Goal: Task Accomplishment & Management: Use online tool/utility

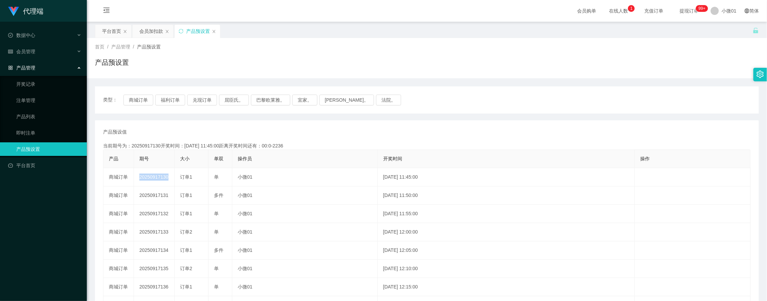
click at [156, 26] on div "会员加扣款" at bounding box center [151, 31] width 24 height 13
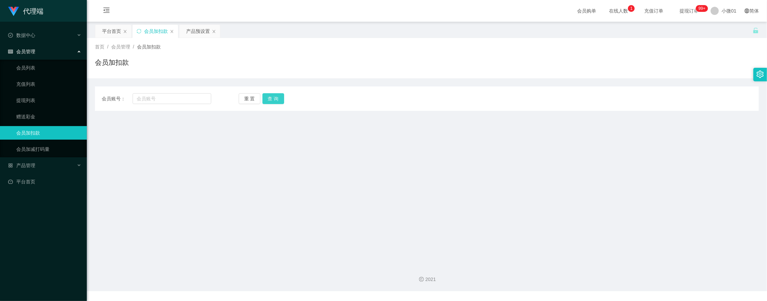
click at [263, 95] on button "查 询" at bounding box center [273, 98] width 22 height 11
click at [27, 163] on font "产品管理" at bounding box center [25, 165] width 19 height 5
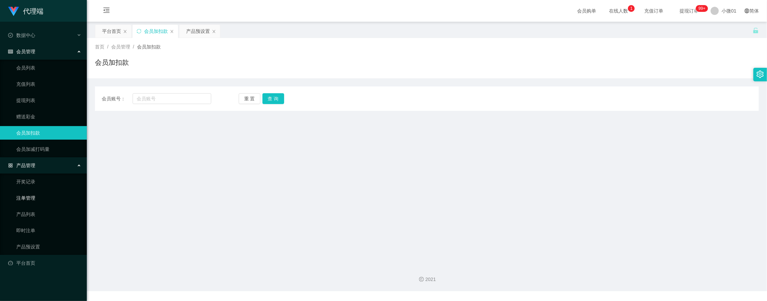
click at [27, 195] on link "注单管理" at bounding box center [48, 198] width 65 height 14
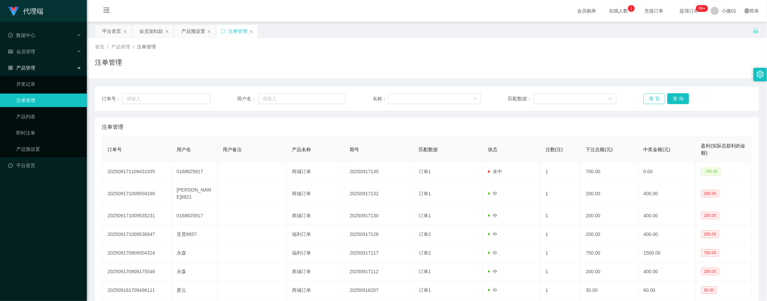
click at [656, 99] on button "重 置" at bounding box center [654, 98] width 22 height 11
click at [619, 64] on div "注单管理" at bounding box center [427, 65] width 664 height 16
click at [149, 35] on div "会员加扣款" at bounding box center [151, 31] width 24 height 13
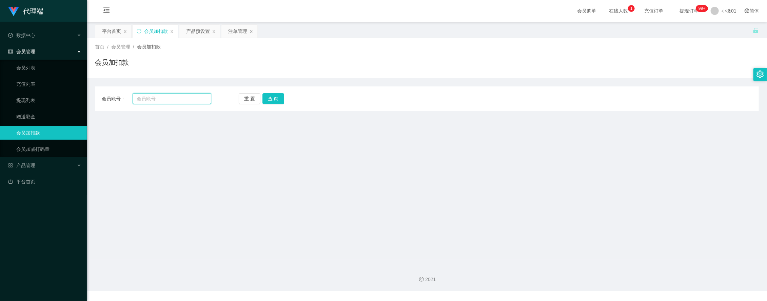
click at [179, 99] on input "text" at bounding box center [171, 98] width 79 height 11
paste input "0168625917"
type input "0168625917"
click at [284, 97] on div "重 置 查 询" at bounding box center [293, 98] width 109 height 11
click at [277, 97] on button "查 询" at bounding box center [273, 98] width 22 height 11
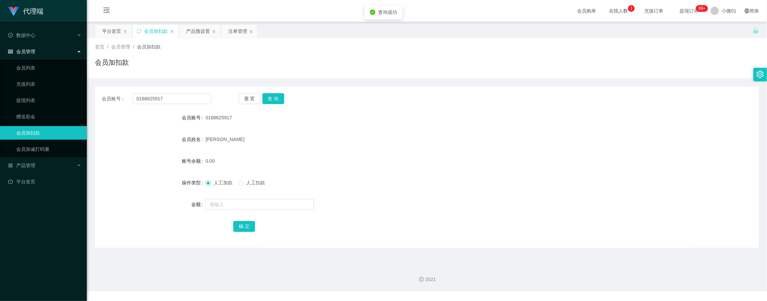
click at [308, 123] on div "0168625917" at bounding box center [398, 118] width 387 height 14
click at [270, 102] on button "查 询" at bounding box center [273, 98] width 22 height 11
click at [326, 138] on div "[PERSON_NAME]" at bounding box center [398, 139] width 387 height 14
click at [231, 31] on div "注单管理" at bounding box center [237, 31] width 19 height 13
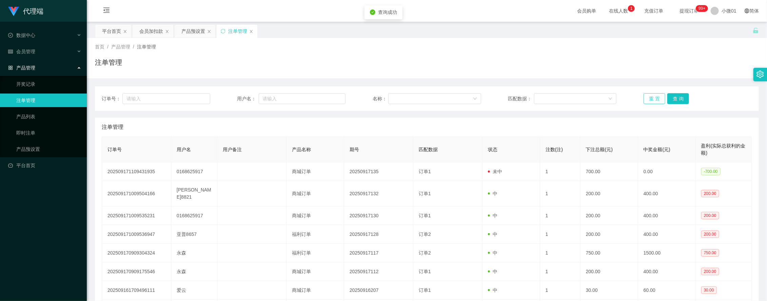
click at [649, 97] on button "重 置" at bounding box center [654, 98] width 22 height 11
click at [621, 81] on div "订单号： 用户名： 名称： 匹配数据： 重 置 查 询 注单管理 订单号 用户名 用户备注 产品名称 期号 匹配数据 状态 注数(注) 下注总额(元) 中奖金…" at bounding box center [427, 234] width 664 height 312
click at [542, 85] on div "订单号： 用户名： 名称： 匹配数据： 重 置 查 询 注单管理 订单号 用户名 用户备注 产品名称 期号 匹配数据 状态 注数(注) 下注总额(元) 中奖金…" at bounding box center [427, 234] width 664 height 312
click at [671, 98] on button "查 询" at bounding box center [678, 98] width 22 height 11
click at [653, 100] on button "重 置" at bounding box center [654, 98] width 22 height 11
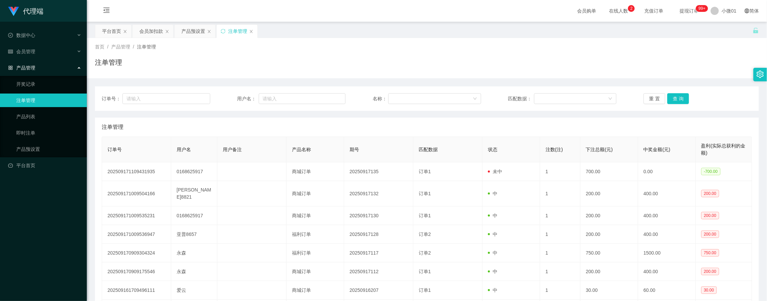
click at [661, 80] on div "订单号： 用户名： 名称： 匹配数据： 重 置 查 询 注单管理 订单号 用户名 用户备注 产品名称 期号 匹配数据 状态 注数(注) 下注总额(元) 中奖金…" at bounding box center [427, 234] width 664 height 312
click at [194, 33] on div "产品预设置" at bounding box center [193, 31] width 24 height 13
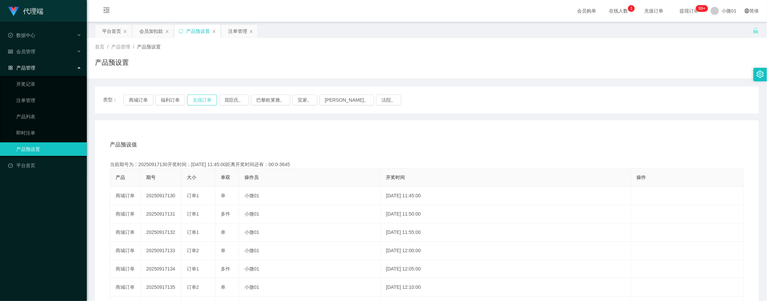
click at [193, 97] on button "兑现订单" at bounding box center [202, 100] width 30 height 11
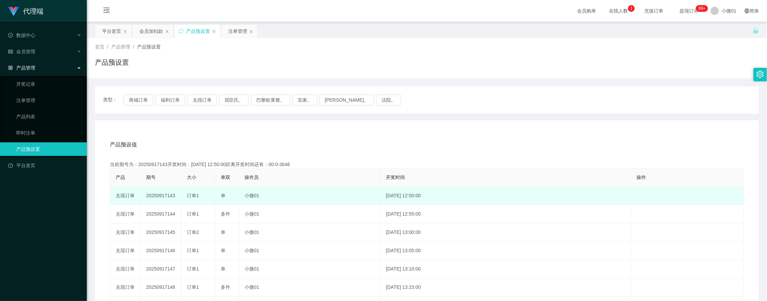
click at [163, 196] on td "20250917143" at bounding box center [161, 196] width 41 height 18
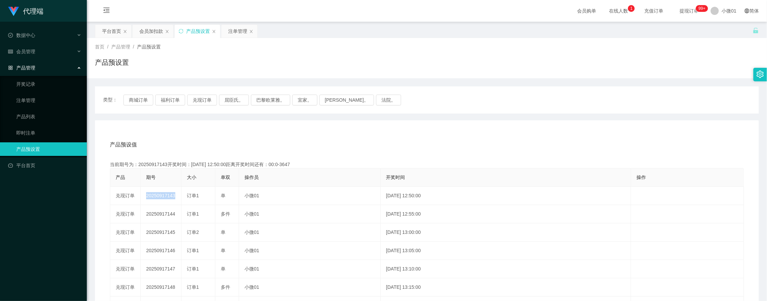
copy td "20250917143"
